Goal: Task Accomplishment & Management: Use online tool/utility

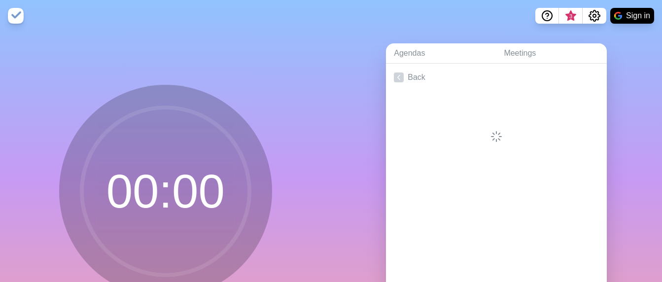
click at [475, 122] on div at bounding box center [496, 116] width 221 height 51
click at [594, 18] on icon "Settings" at bounding box center [595, 16] width 12 height 12
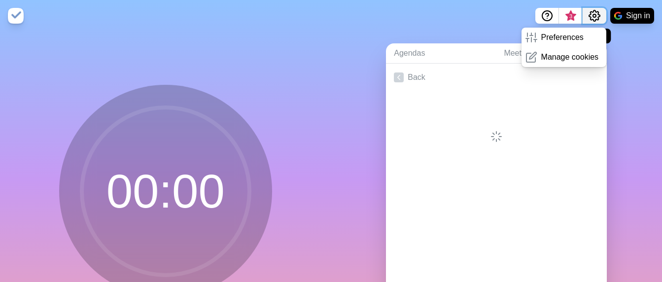
click at [594, 18] on icon "Settings" at bounding box center [595, 16] width 12 height 12
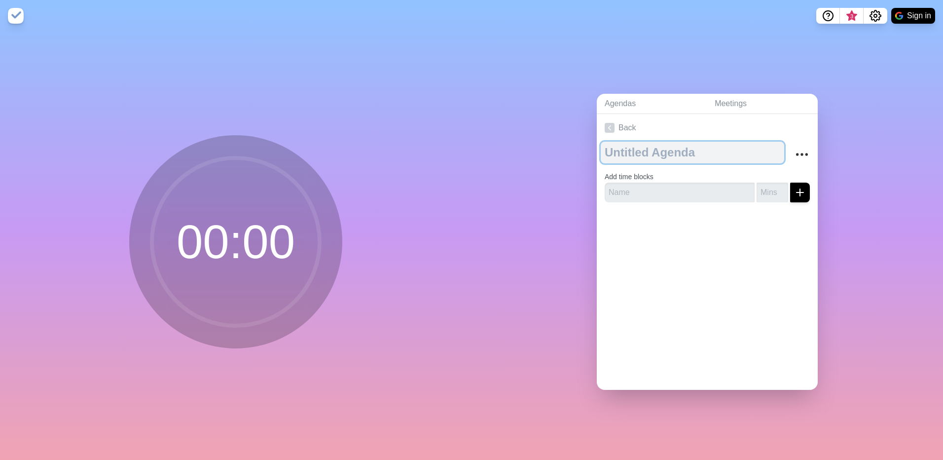
click at [716, 145] on textarea at bounding box center [692, 153] width 183 height 22
type textarea "DLC"
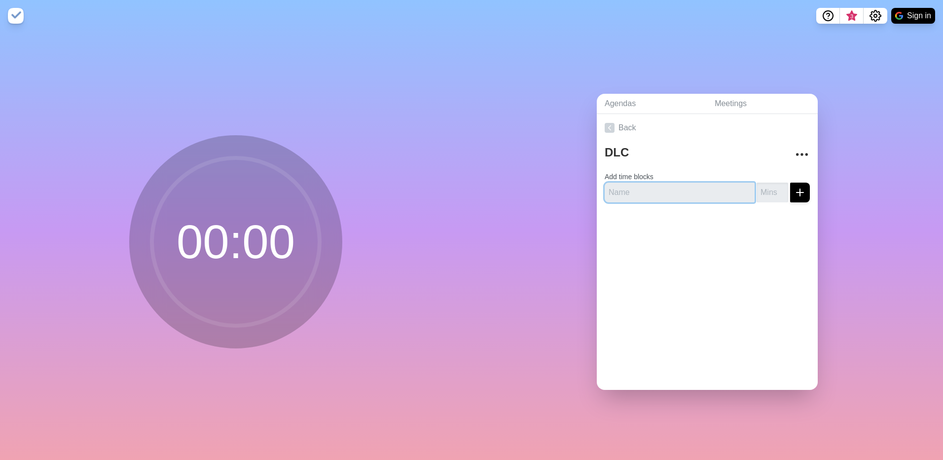
click at [696, 197] on input "text" at bounding box center [680, 192] width 150 height 20
paste input "Safety and Quality - FTE Proposal"
type input "Safety and Quality - FTE Proposal"
click at [728, 193] on input "number" at bounding box center [772, 192] width 32 height 20
type input "10"
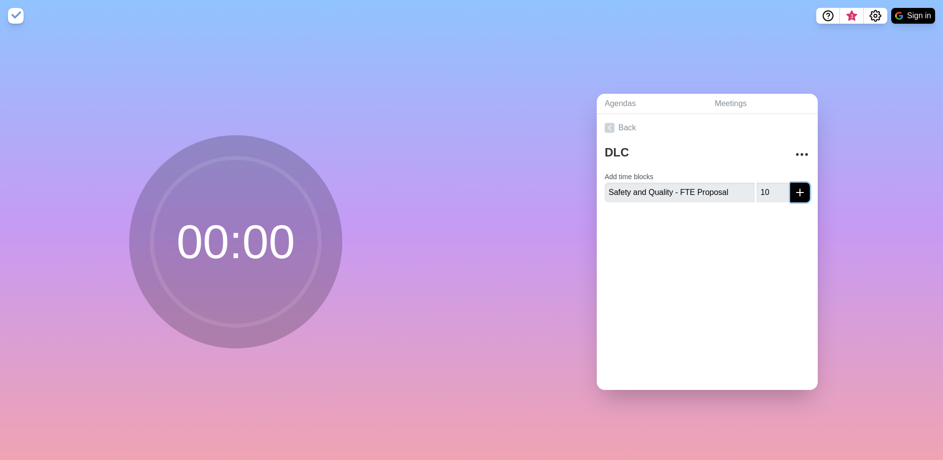
click at [728, 195] on button "submit" at bounding box center [800, 192] width 20 height 20
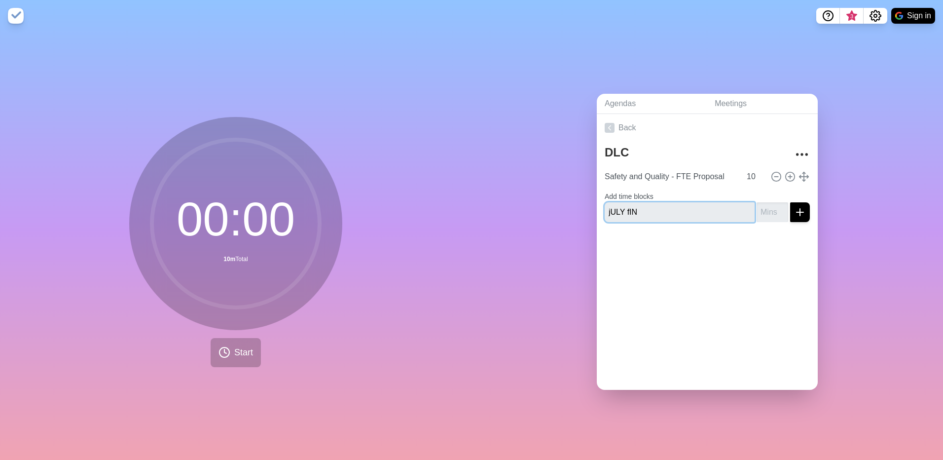
type input "July Finance"
click at [728, 209] on input "number" at bounding box center [772, 212] width 32 height 20
type input "15"
click at [728, 206] on icon "submit" at bounding box center [800, 212] width 12 height 12
click at [636, 221] on input "text" at bounding box center [680, 220] width 150 height 20
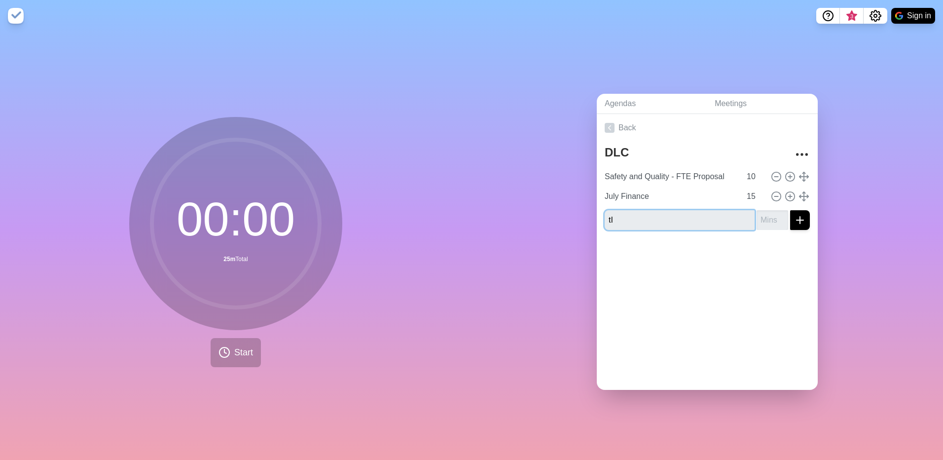
type input "t"
type input "Tier Slide 4"
click at [728, 210] on input "number" at bounding box center [772, 220] width 32 height 20
type input "5"
click at [728, 217] on icon "submit" at bounding box center [800, 220] width 12 height 12
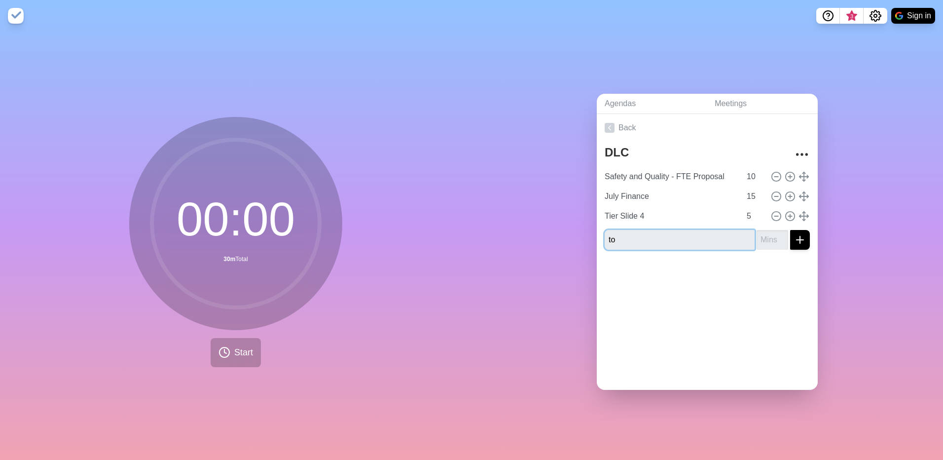
type input "t"
type input "TOR Endorsement"
click at [728, 238] on input "number" at bounding box center [772, 240] width 32 height 20
type input "10"
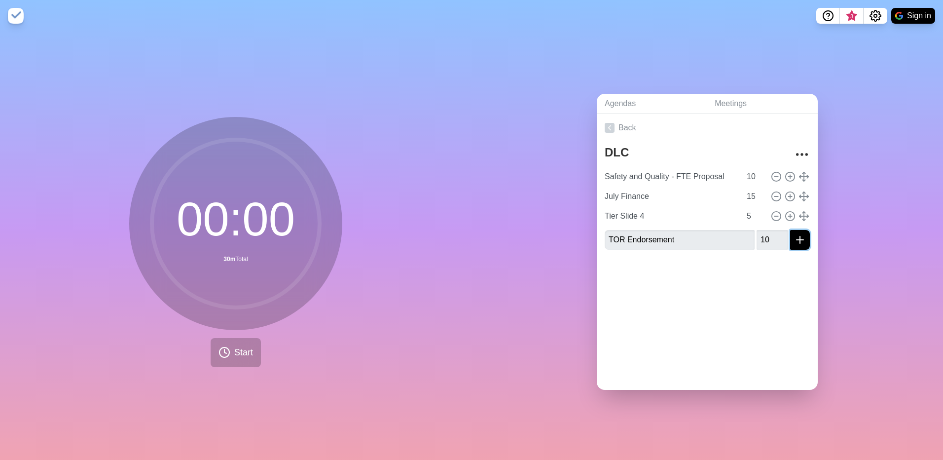
click at [728, 237] on icon "submit" at bounding box center [800, 240] width 12 height 12
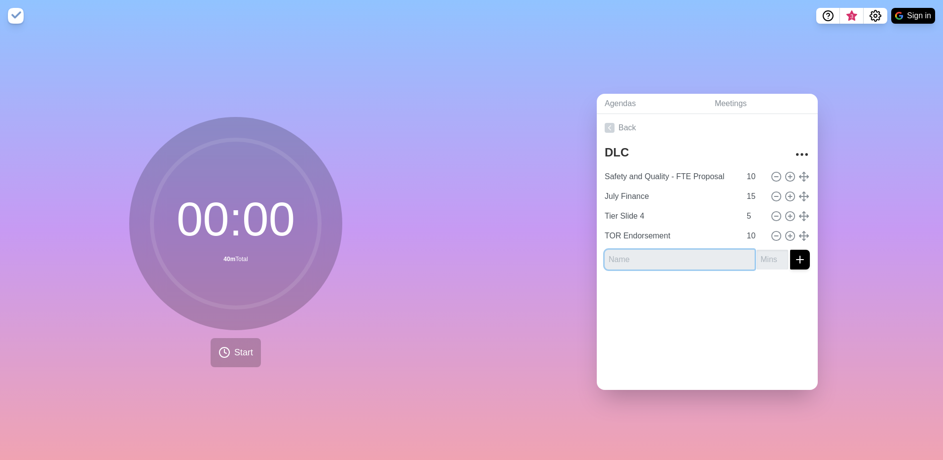
click at [683, 254] on input "text" at bounding box center [680, 260] width 150 height 20
type input "Examination of the stillborn baby"
click at [728, 252] on input "number" at bounding box center [772, 260] width 32 height 20
type input "5"
click at [728, 253] on icon "submit" at bounding box center [800, 259] width 12 height 12
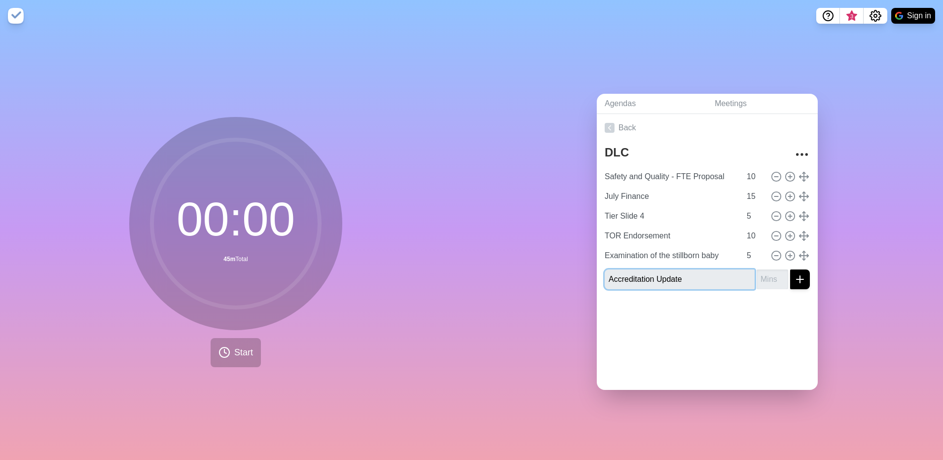
type input "Accreditation Update"
click at [728, 271] on input "number" at bounding box center [772, 279] width 32 height 20
type input "10"
click at [728, 276] on button "submit" at bounding box center [800, 279] width 20 height 20
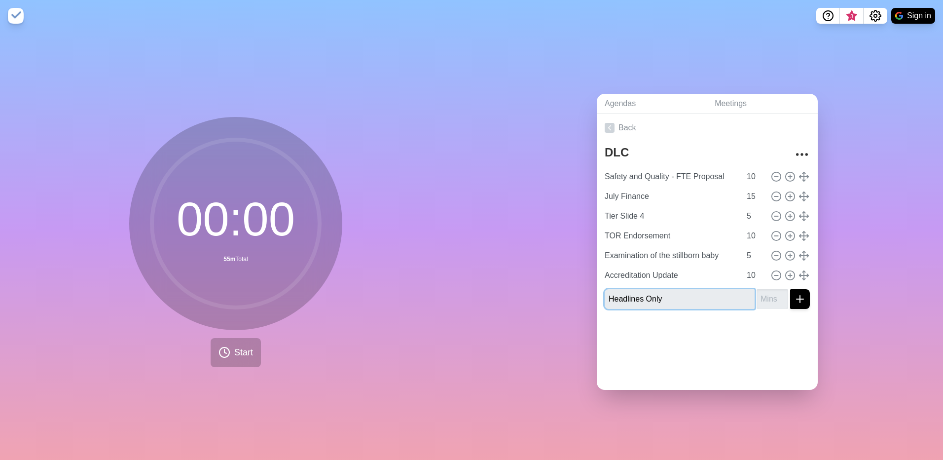
type input "Headlines Only"
click at [728, 276] on input "number" at bounding box center [772, 299] width 32 height 20
type input "30"
click at [728, 276] on button "submit" at bounding box center [800, 299] width 20 height 20
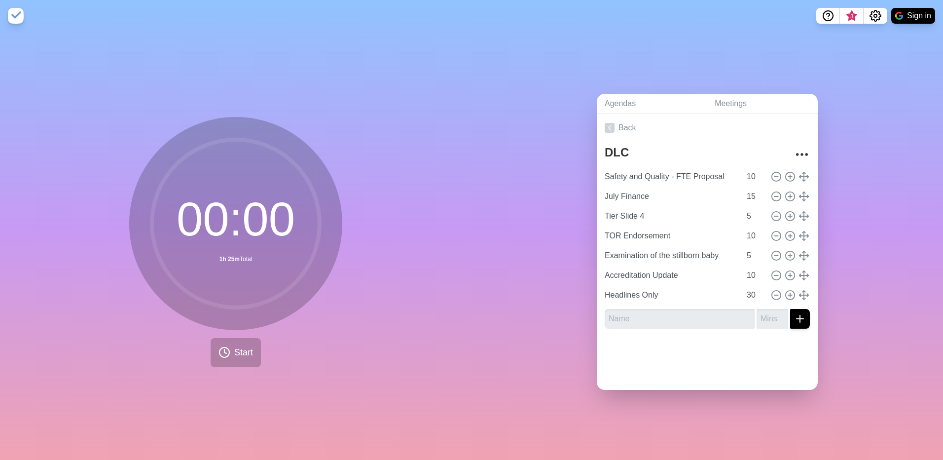
click at [728, 276] on div "Agendas Meetings Back DLC Safety and Quality - FTE Proposal [DATE] Finance 15 T…" at bounding box center [706, 246] width 471 height 428
drag, startPoint x: 419, startPoint y: 322, endPoint x: 253, endPoint y: 7, distance: 356.7
click at [419, 276] on div "00 : 00 1h 25m Total Start" at bounding box center [235, 246] width 471 height 428
click at [18, 14] on img at bounding box center [16, 16] width 16 height 16
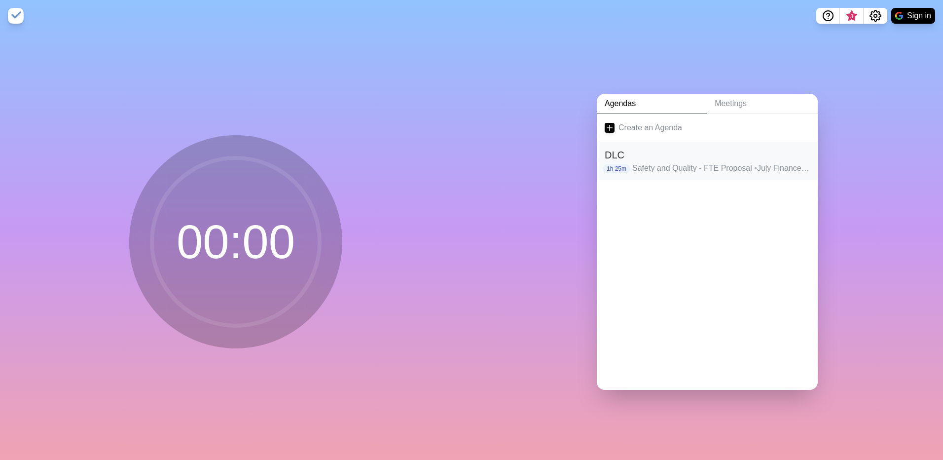
click at [701, 167] on p "Safety and Quality - FTE Proposal • July Finance • Tier Slide 4 • TOR Endorseme…" at bounding box center [721, 168] width 178 height 12
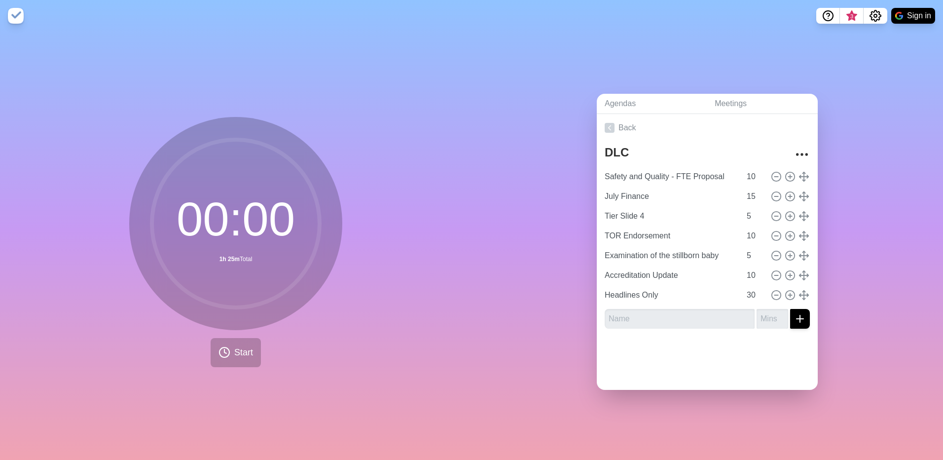
click at [728, 34] on div "Agendas Meetings Back DLC Safety and Quality - FTE Proposal [DATE] Finance 15 T…" at bounding box center [706, 246] width 471 height 428
click at [365, 64] on div "00 : 00 1h 25m Total Start" at bounding box center [235, 246] width 471 height 428
click at [250, 276] on button "Start" at bounding box center [236, 352] width 50 height 29
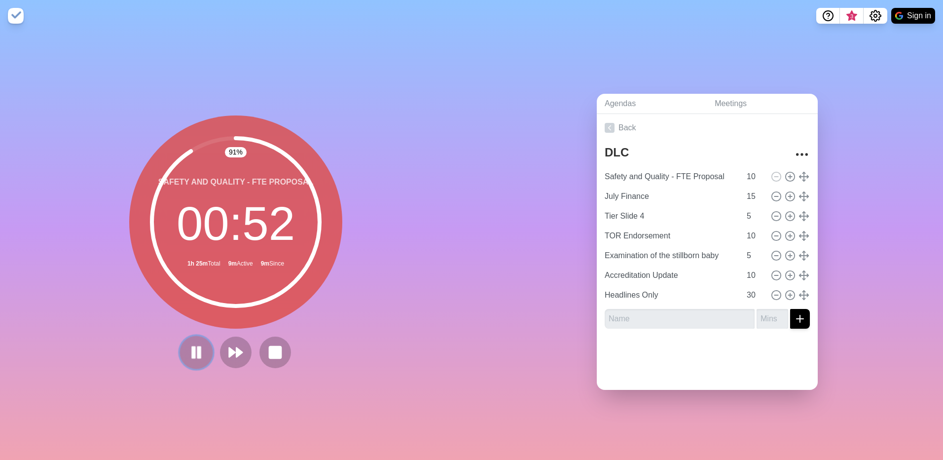
click at [193, 276] on icon at bounding box center [196, 352] width 17 height 17
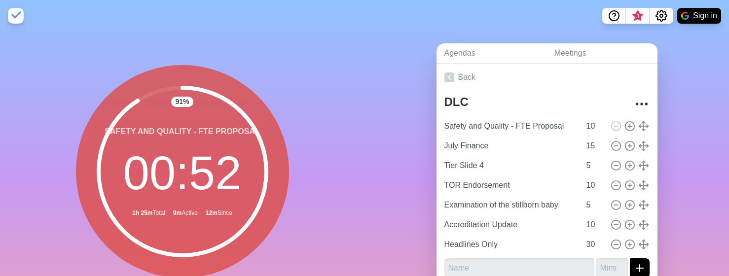
click at [295, 30] on nav "3 Sign in" at bounding box center [364, 16] width 729 height 32
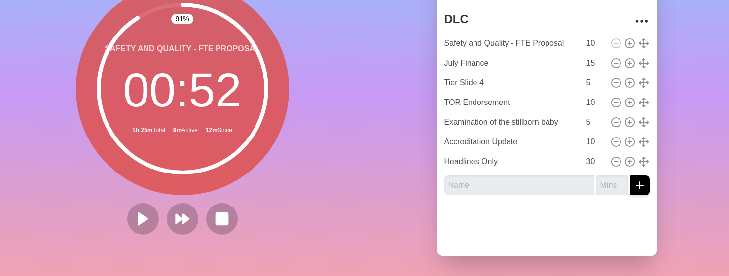
scroll to position [90, 0]
click at [141, 213] on polygon at bounding box center [143, 219] width 10 height 12
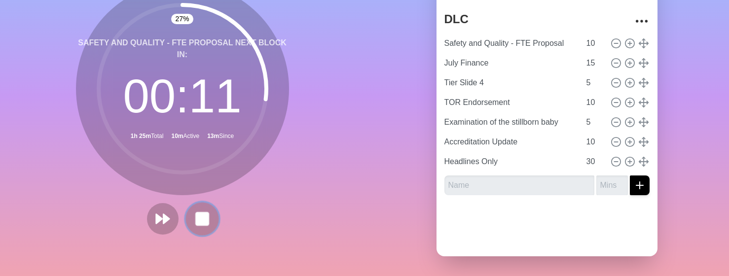
click at [198, 215] on rect at bounding box center [202, 219] width 12 height 12
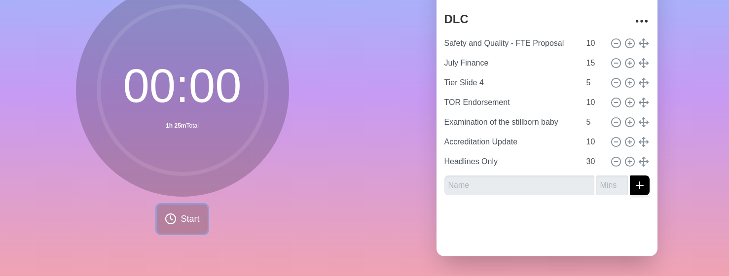
click at [180, 213] on span "Start" at bounding box center [189, 219] width 19 height 13
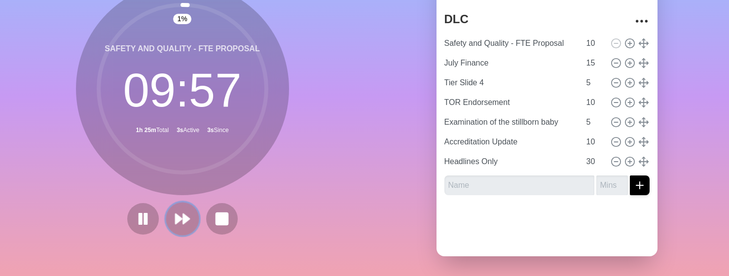
click at [177, 211] on icon at bounding box center [182, 219] width 17 height 17
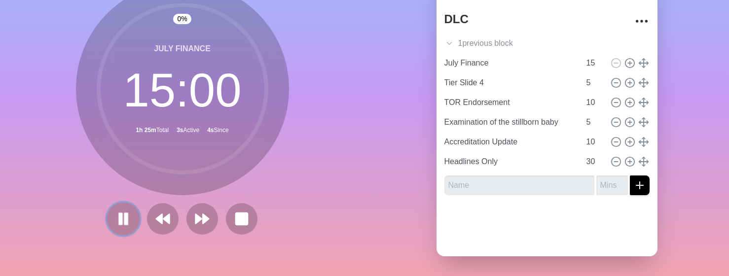
click at [115, 216] on icon at bounding box center [123, 219] width 17 height 17
click at [115, 215] on icon at bounding box center [123, 219] width 17 height 17
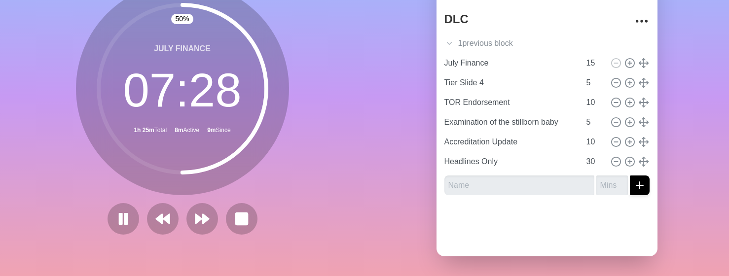
click at [343, 95] on div "50 % July Finance 07 : 28 1h 25m Total 8m Active 9m Since" at bounding box center [182, 112] width 364 height 327
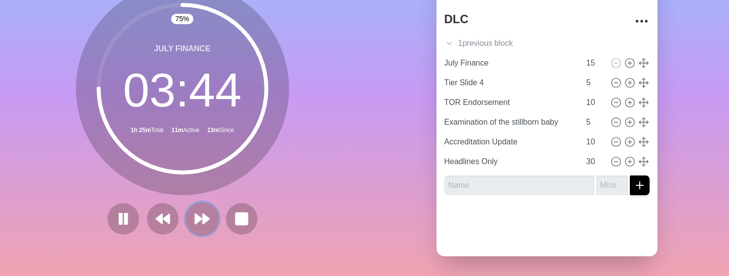
click at [196, 215] on icon at bounding box center [202, 219] width 17 height 17
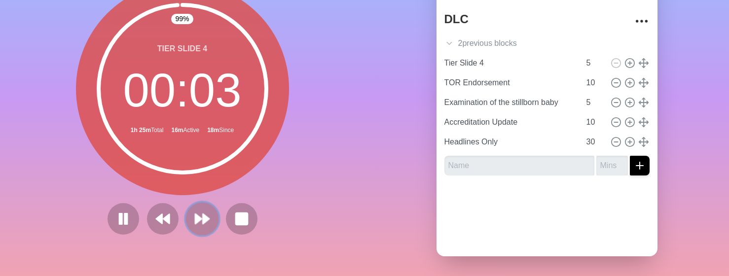
click at [205, 213] on icon at bounding box center [202, 219] width 17 height 17
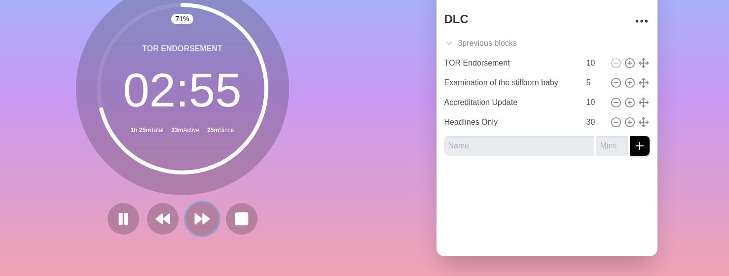
click at [195, 214] on polygon at bounding box center [198, 219] width 6 height 10
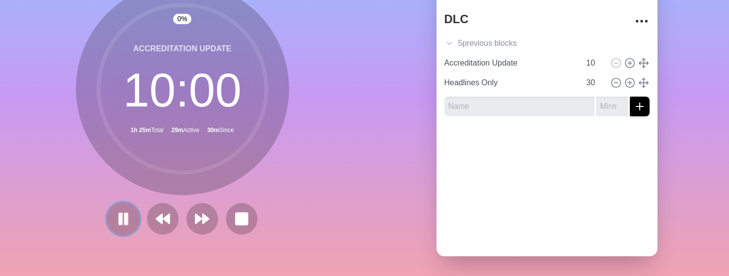
click at [124, 215] on rect at bounding box center [125, 219] width 3 height 11
drag, startPoint x: 55, startPoint y: 187, endPoint x: 276, endPoint y: 208, distance: 221.9
click at [56, 187] on div "0 % Accreditation Update 10 : 00 1h 25m Total 29m Active 31m Since" at bounding box center [182, 112] width 364 height 327
click at [118, 213] on polygon at bounding box center [123, 219] width 10 height 12
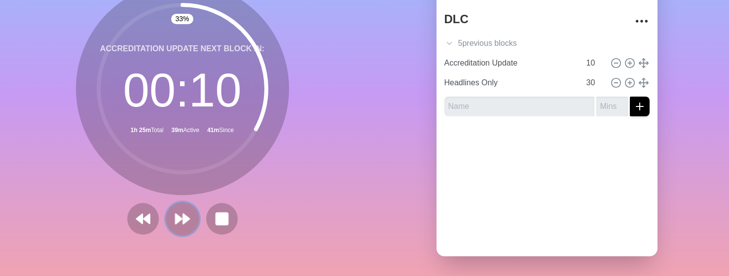
click at [189, 213] on button at bounding box center [182, 218] width 33 height 33
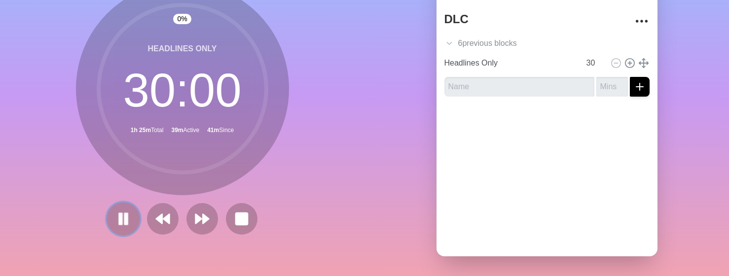
click at [125, 215] on icon at bounding box center [123, 219] width 17 height 17
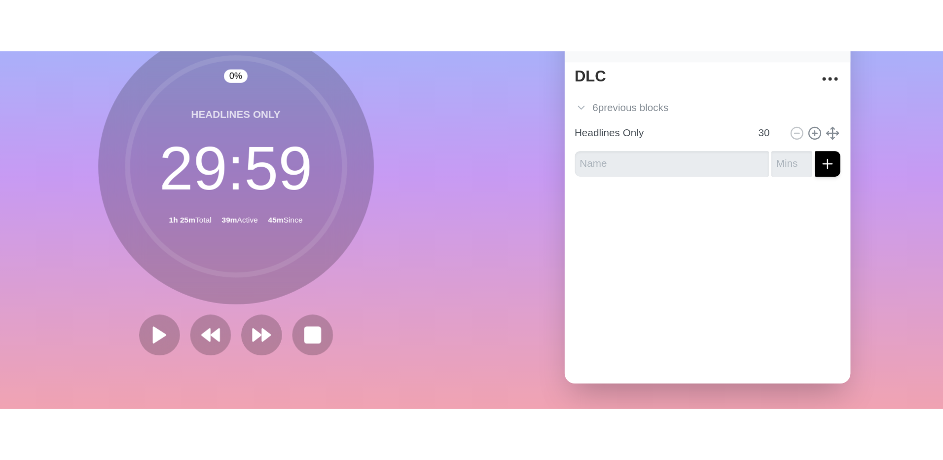
scroll to position [0, 0]
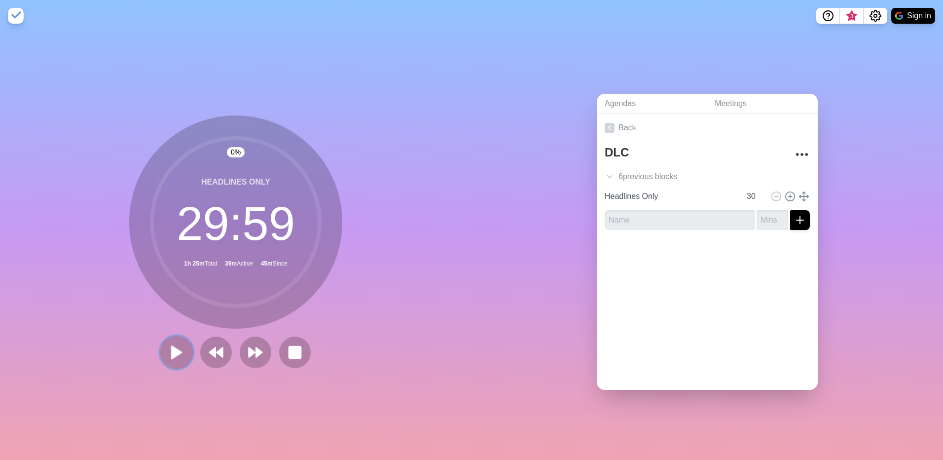
click at [172, 276] on polygon at bounding box center [177, 352] width 10 height 12
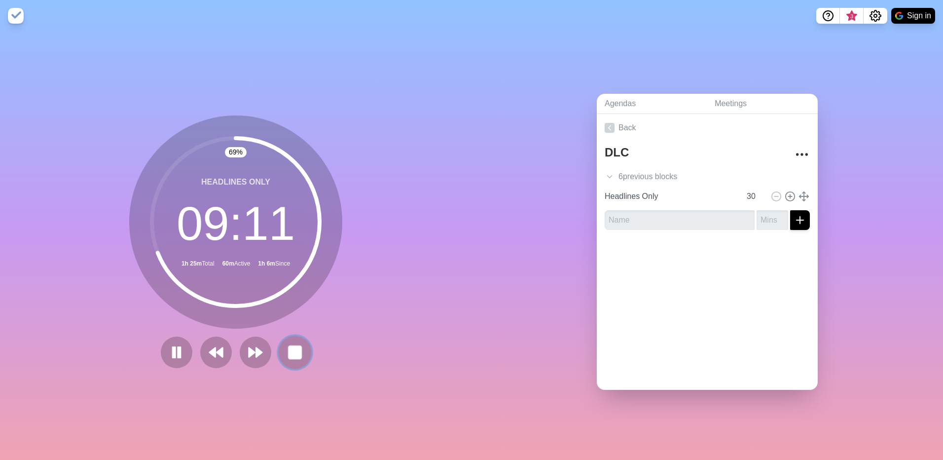
click at [288, 276] on rect at bounding box center [294, 352] width 12 height 12
